Goal: Task Accomplishment & Management: Complete application form

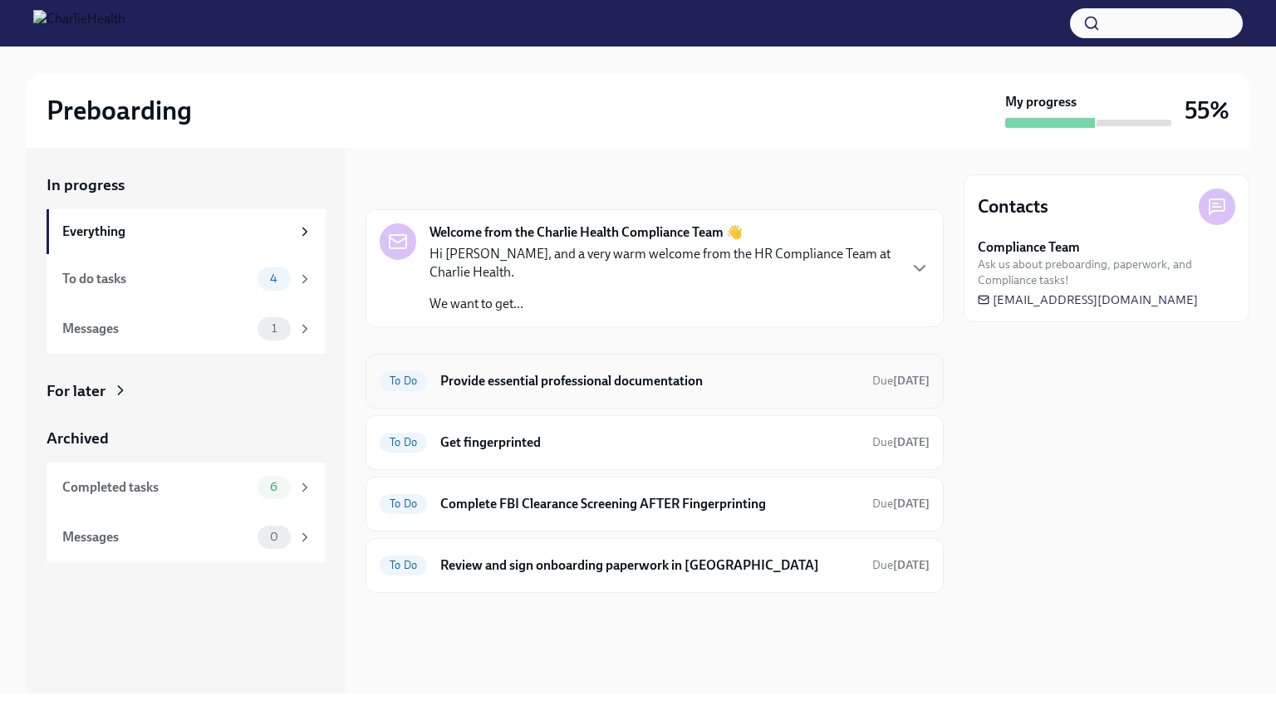
click at [603, 386] on h6 "Provide essential professional documentation" at bounding box center [649, 381] width 419 height 18
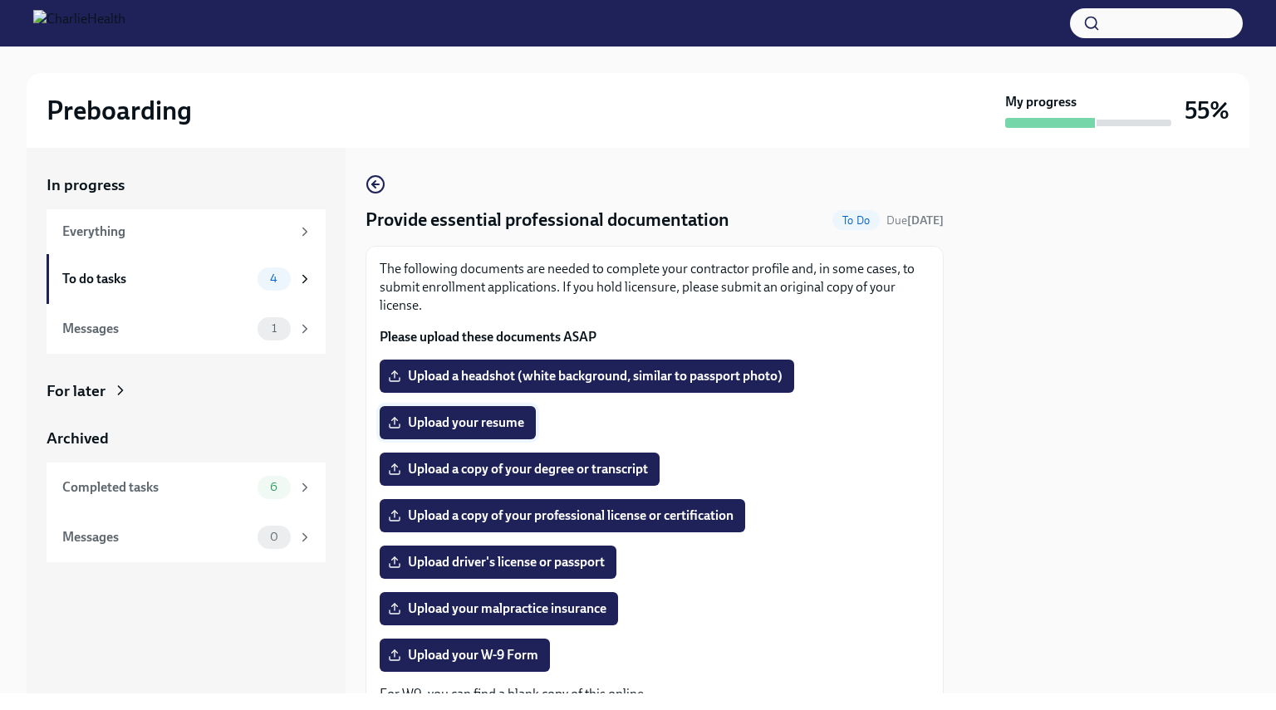
click at [517, 423] on span "Upload your resume" at bounding box center [457, 422] width 133 height 17
click at [0, 0] on input "Upload your resume" at bounding box center [0, 0] width 0 height 0
click at [460, 424] on span "Upload your resume" at bounding box center [457, 422] width 133 height 17
click at [0, 0] on input "Upload your resume" at bounding box center [0, 0] width 0 height 0
click at [756, 449] on div "The following documents are needed to complete your contractor profile and, in …" at bounding box center [655, 554] width 550 height 589
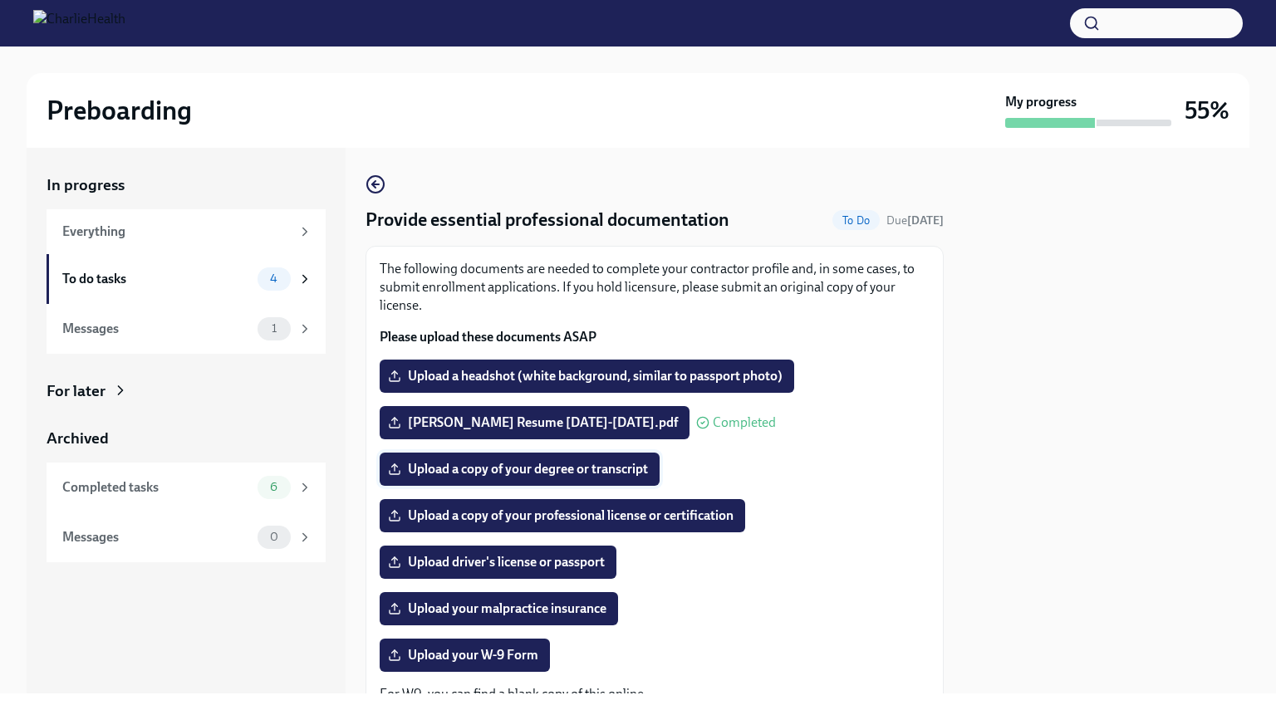
click at [517, 469] on span "Upload a copy of your degree or transcript" at bounding box center [519, 469] width 257 height 17
click at [0, 0] on input "Upload a copy of your degree or transcript" at bounding box center [0, 0] width 0 height 0
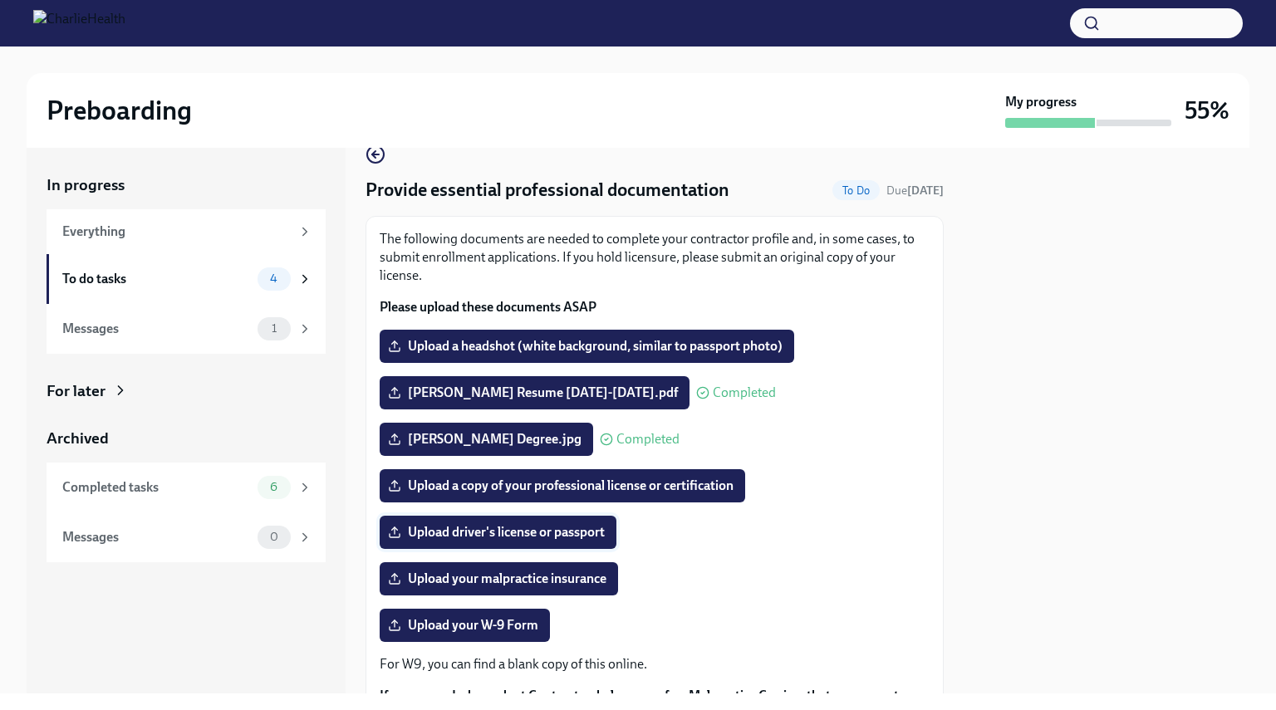
scroll to position [33, 0]
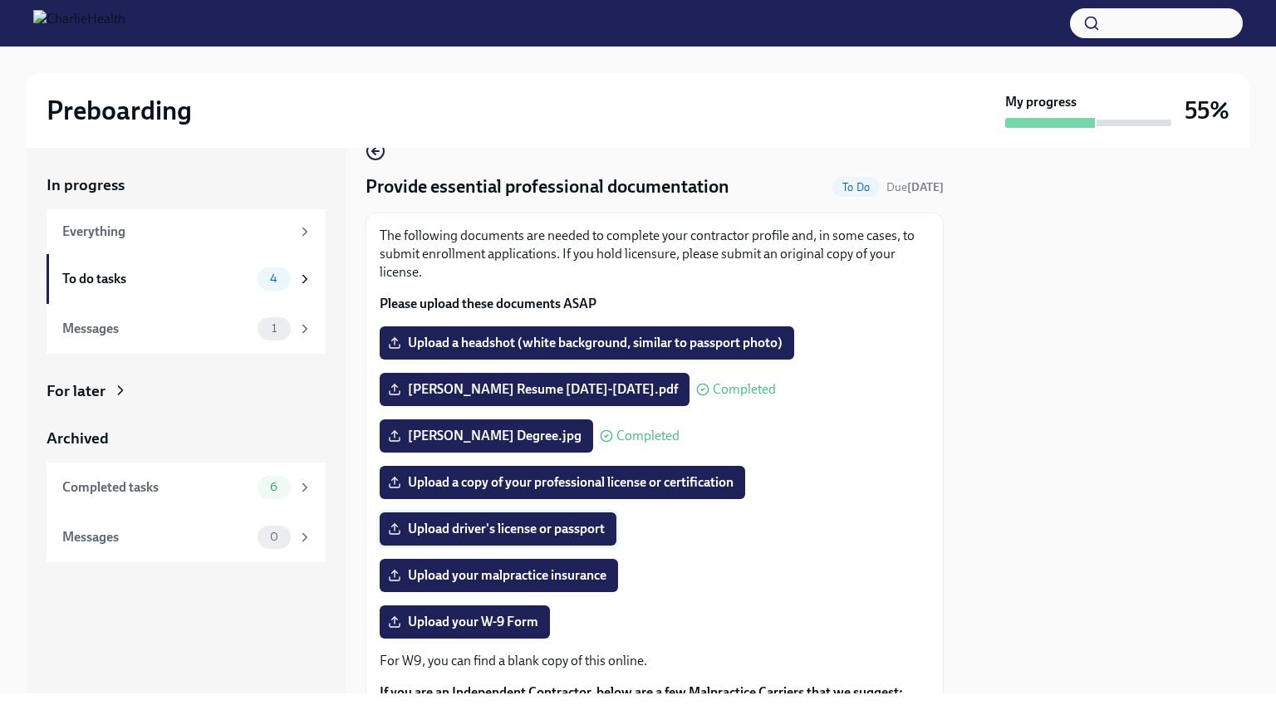
click at [537, 540] on label "Upload driver's license or passport" at bounding box center [498, 528] width 237 height 33
click at [0, 0] on input "Upload driver's license or passport" at bounding box center [0, 0] width 0 height 0
